Goal: Book appointment/travel/reservation

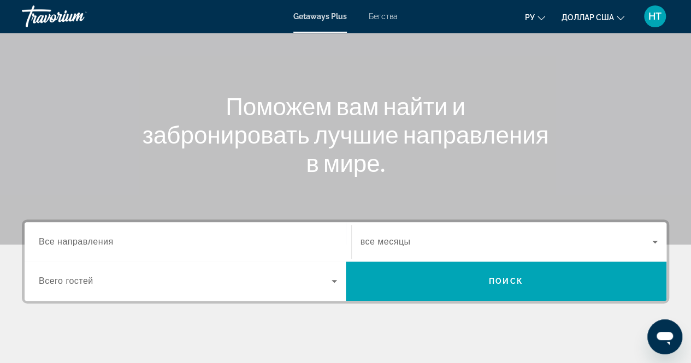
scroll to position [84, 0]
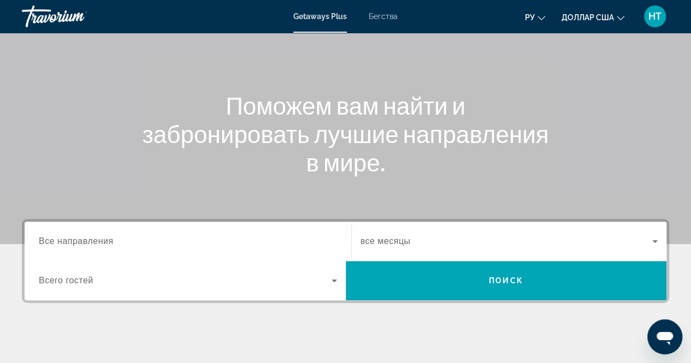
click at [91, 243] on span "Все направления" at bounding box center [76, 241] width 75 height 9
click at [91, 243] on input "Destination Все направления" at bounding box center [188, 241] width 298 height 13
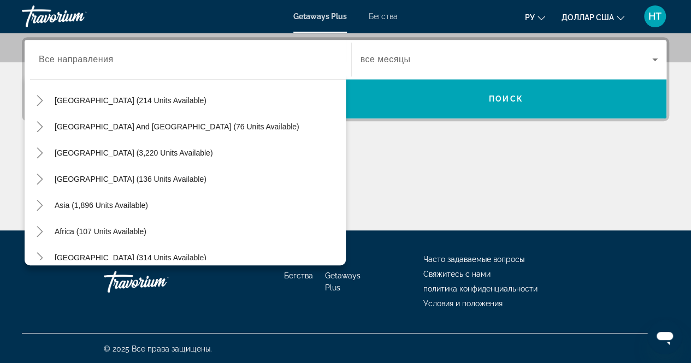
scroll to position [177, 0]
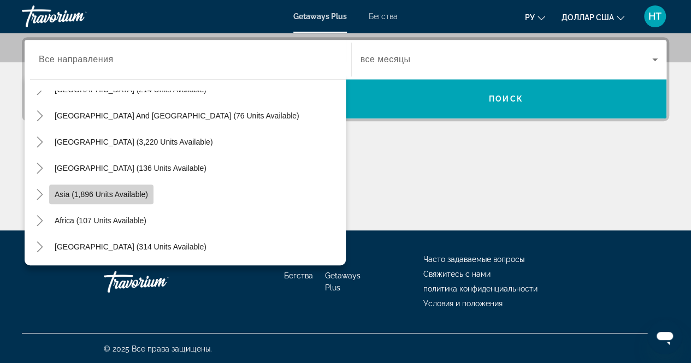
click at [110, 195] on span "Asia (1,896 units available)" at bounding box center [101, 194] width 93 height 9
type input "**********"
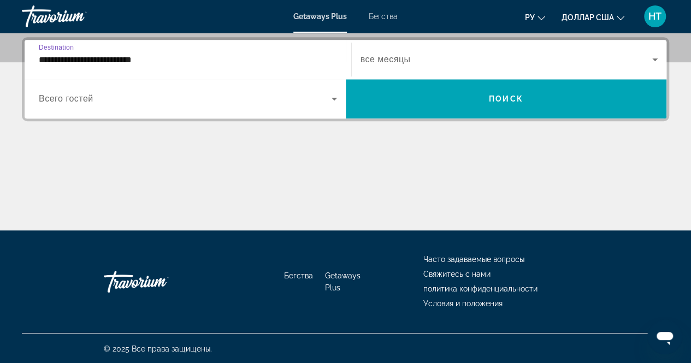
click at [253, 102] on span "Виджет поиска" at bounding box center [185, 98] width 293 height 13
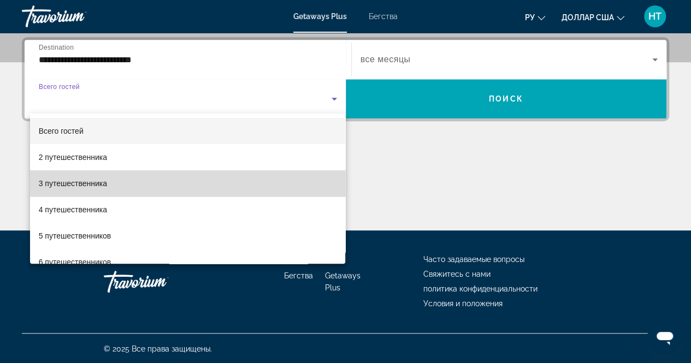
click at [210, 182] on mat-option "3 путешественника" at bounding box center [188, 183] width 316 height 26
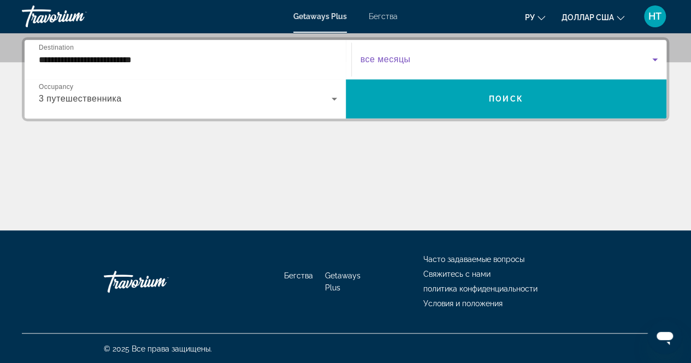
click at [372, 65] on span "Виджет поиска" at bounding box center [507, 59] width 292 height 13
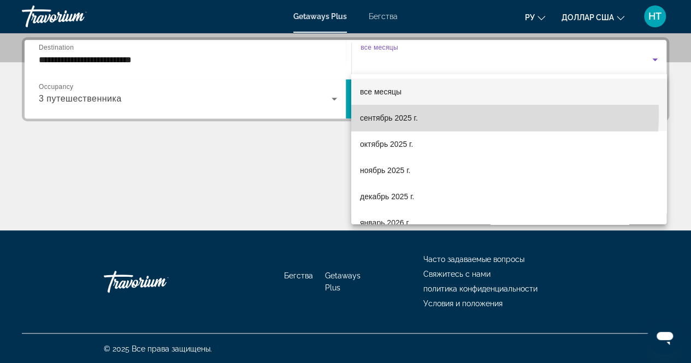
click at [392, 113] on span "сентябрь 2025 г." at bounding box center [389, 117] width 58 height 13
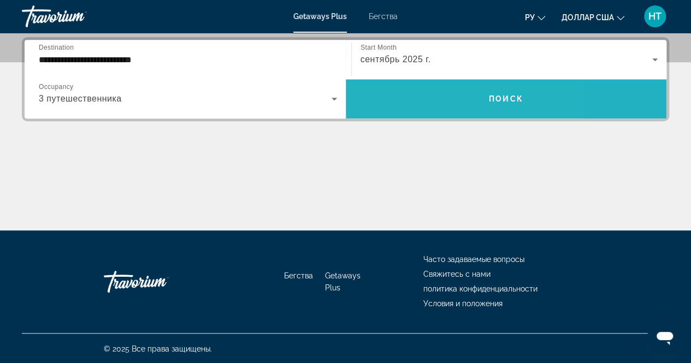
click at [417, 95] on span "Виджет поиска" at bounding box center [506, 99] width 321 height 26
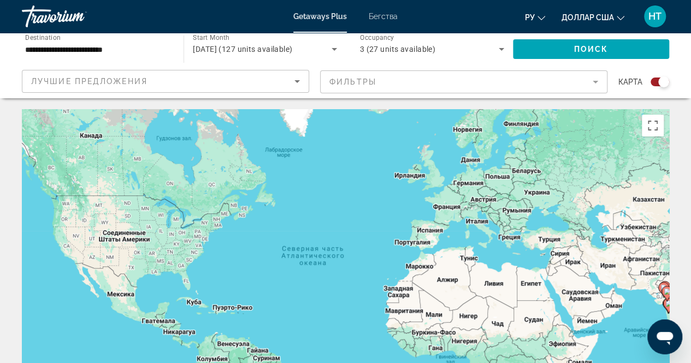
click at [329, 48] on icon "Search widget" at bounding box center [334, 49] width 13 height 13
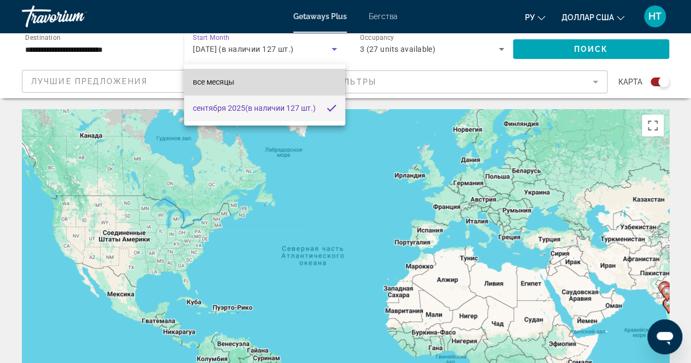
click at [275, 84] on mat-option "все месяцы" at bounding box center [265, 82] width 162 height 26
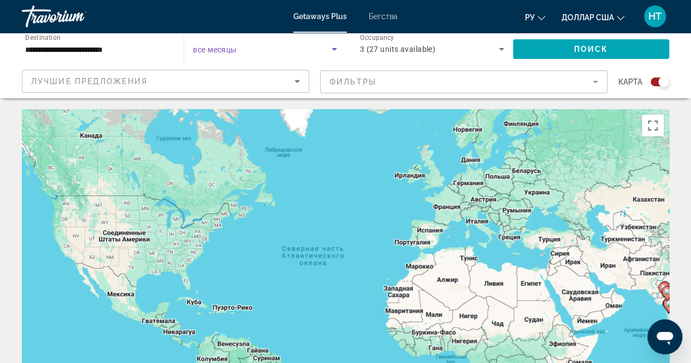
click at [333, 49] on icon "Search widget" at bounding box center [334, 49] width 5 height 3
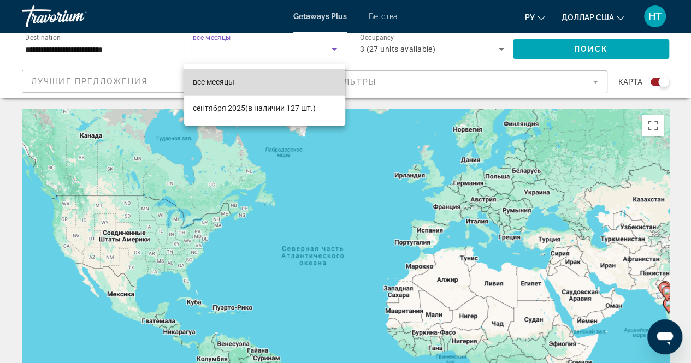
click at [275, 84] on mat-option "все месяцы" at bounding box center [265, 82] width 162 height 26
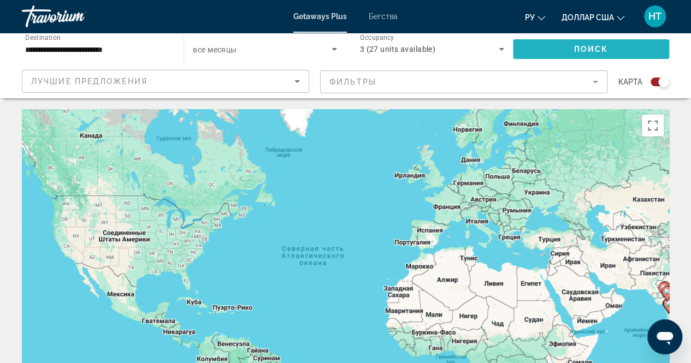
click at [568, 53] on span "Search widget" at bounding box center [591, 49] width 156 height 26
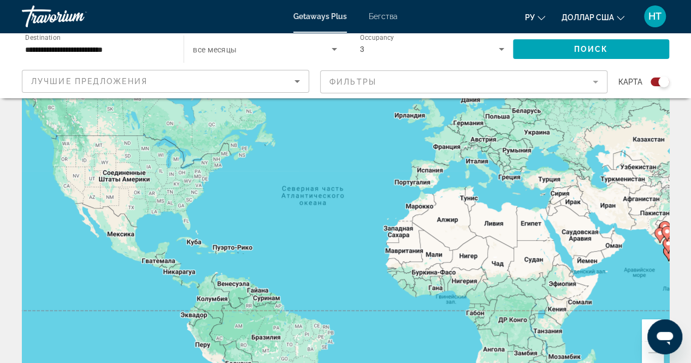
scroll to position [57, 0]
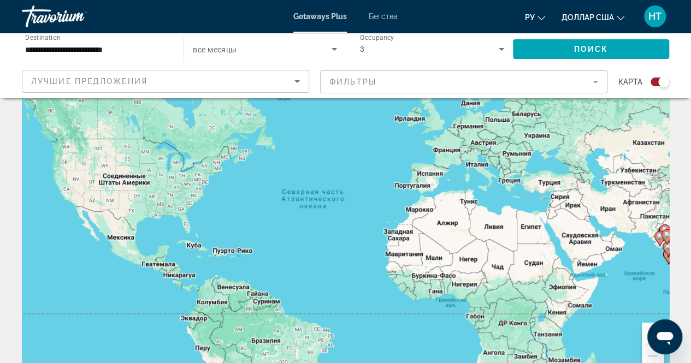
click at [572, 225] on div "Чтобы активировать перетаскивание с помощью клавиатуры, нажмите Alt + Ввод. Пос…" at bounding box center [345, 216] width 647 height 328
click at [587, 250] on div "Чтобы активировать перетаскивание с помощью клавиатуры, нажмите Alt + Ввод. Пос…" at bounding box center [345, 216] width 647 height 328
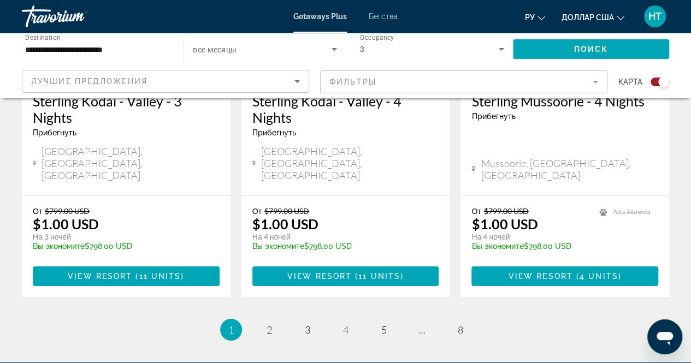
scroll to position [1826, 0]
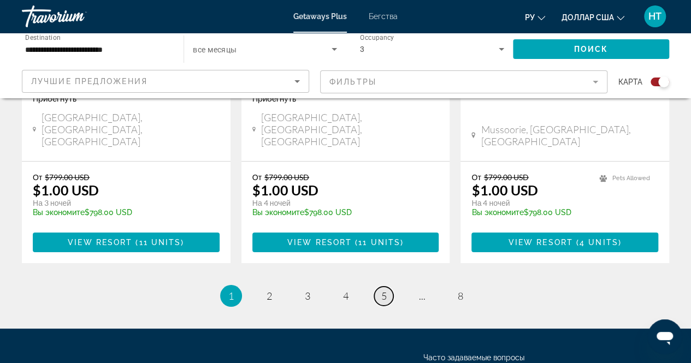
drag, startPoint x: 433, startPoint y: 266, endPoint x: 383, endPoint y: 210, distance: 75.0
click at [383, 290] on span "5" at bounding box center [383, 296] width 5 height 12
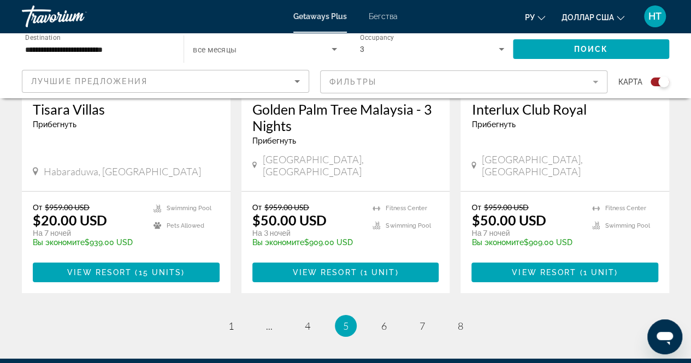
scroll to position [1774, 0]
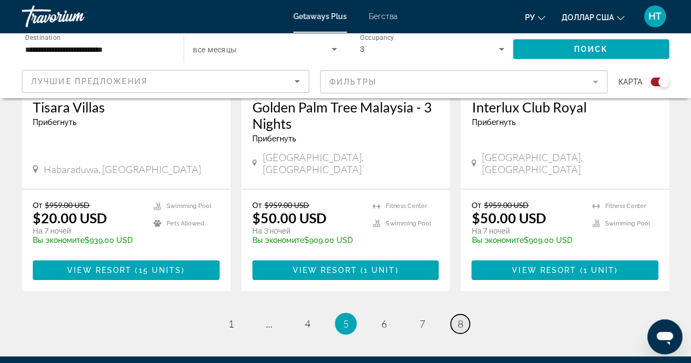
click at [456, 315] on link "page 8" at bounding box center [460, 324] width 19 height 19
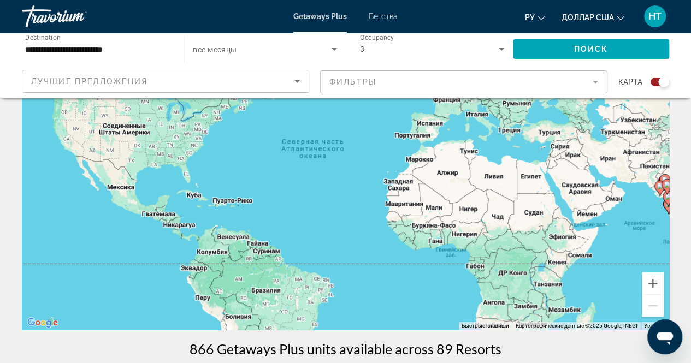
scroll to position [113, 0]
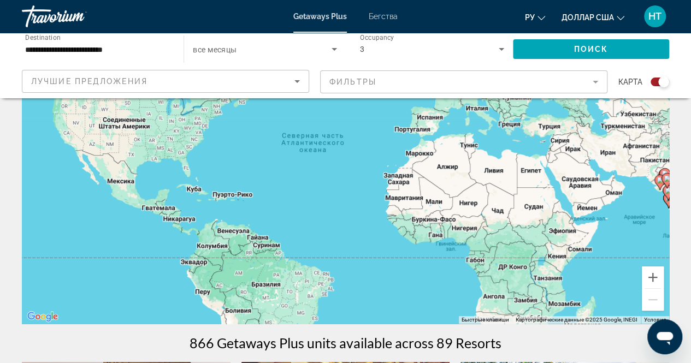
click at [570, 196] on div "Чтобы активировать перетаскивание с помощью клавиатуры, нажмите Alt + Ввод. Пос…" at bounding box center [345, 160] width 647 height 328
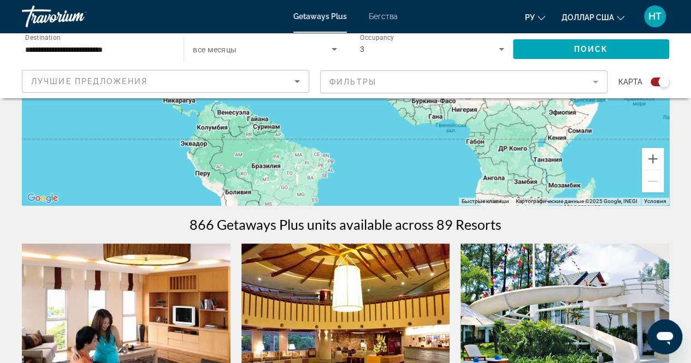
scroll to position [0, 0]
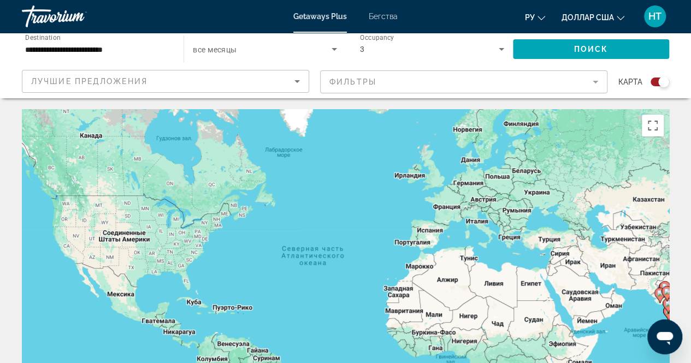
click at [569, 293] on div "Чтобы активировать перетаскивание с помощью клавиатуры, нажмите Alt + Ввод. Пос…" at bounding box center [345, 273] width 647 height 328
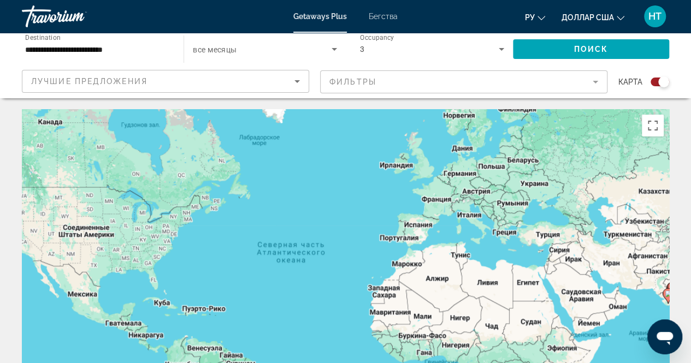
click at [569, 293] on div "Чтобы активировать перетаскивание с помощью клавиатуры, нажмите Alt + Ввод. Пос…" at bounding box center [345, 273] width 647 height 328
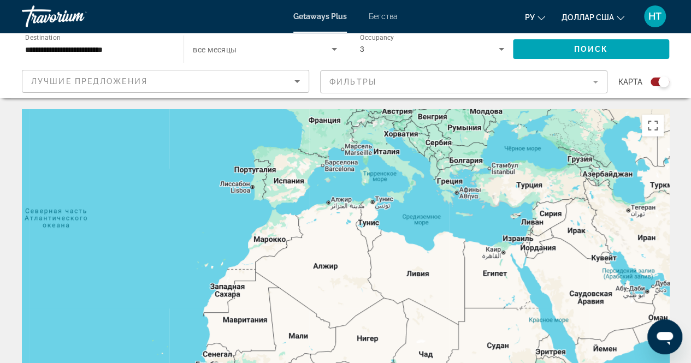
click at [612, 291] on div "Чтобы активировать перетаскивание с помощью клавиатуры, нажмите Alt + Ввод. Пос…" at bounding box center [345, 273] width 647 height 328
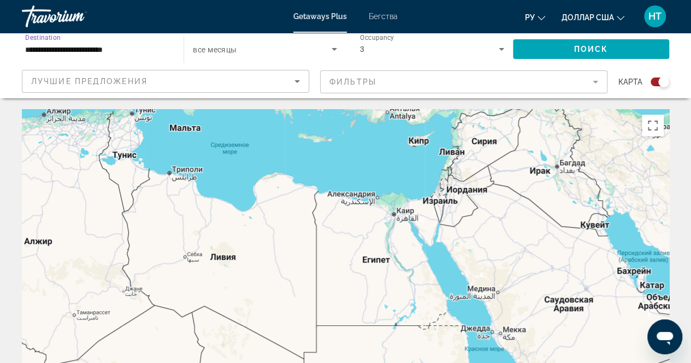
click at [74, 52] on input "**********" at bounding box center [97, 49] width 144 height 13
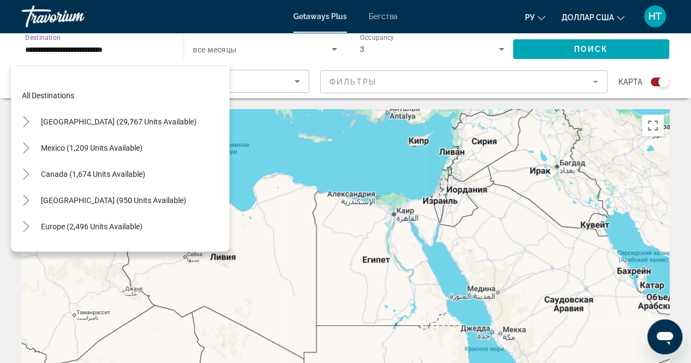
scroll to position [196, 0]
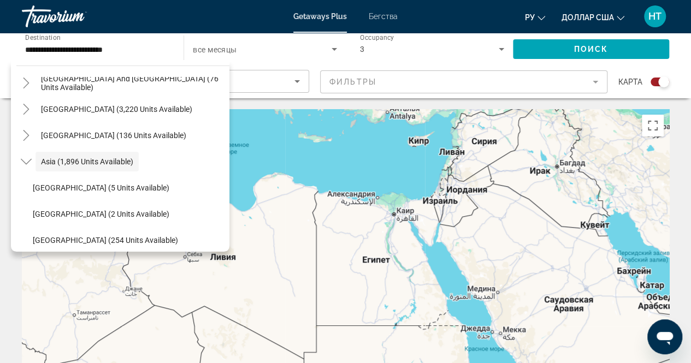
click at [205, 48] on span "все месяцы" at bounding box center [215, 49] width 44 height 9
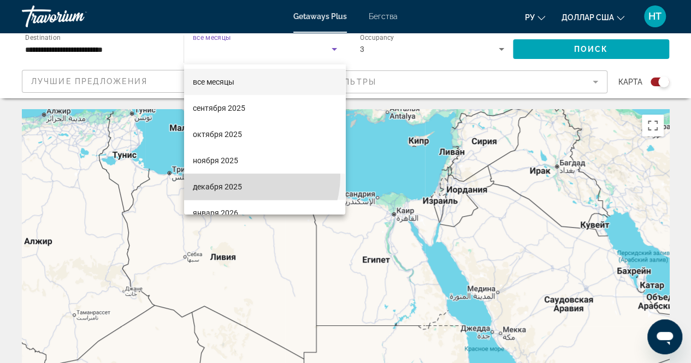
click at [243, 176] on mat-option "декабря 2025" at bounding box center [265, 187] width 162 height 26
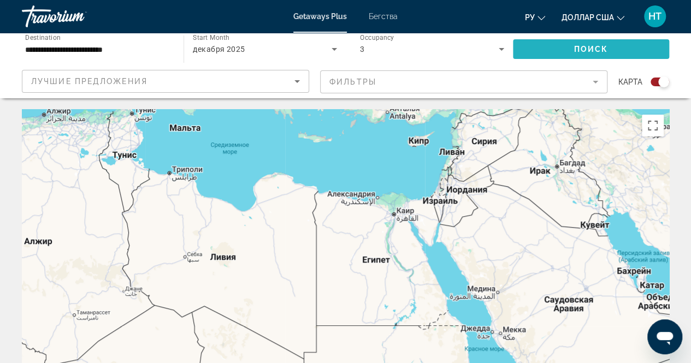
click at [565, 54] on span "Search widget" at bounding box center [591, 49] width 156 height 26
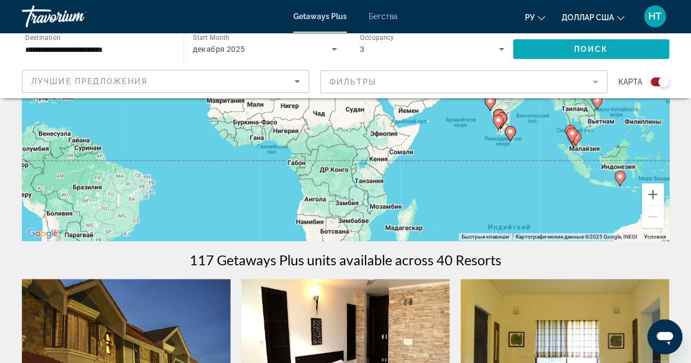
scroll to position [197, 0]
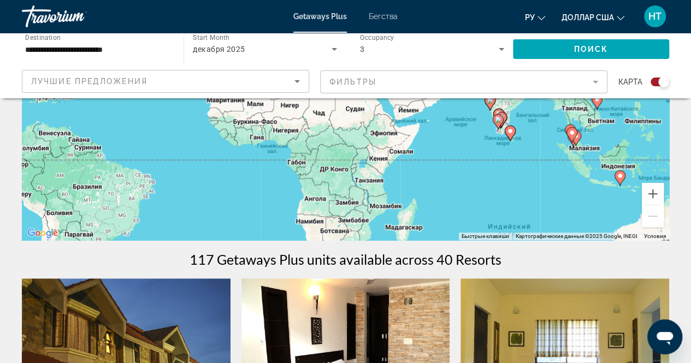
click at [541, 164] on div "Чтобы активировать перетаскивание с помощью клавиатуры, нажмите Alt + Ввод. Пос…" at bounding box center [345, 77] width 647 height 328
click at [544, 110] on div "Чтобы активировать перетаскивание с помощью клавиатуры, нажмите Alt + Ввод. Пос…" at bounding box center [345, 77] width 647 height 328
